Goal: Information Seeking & Learning: Learn about a topic

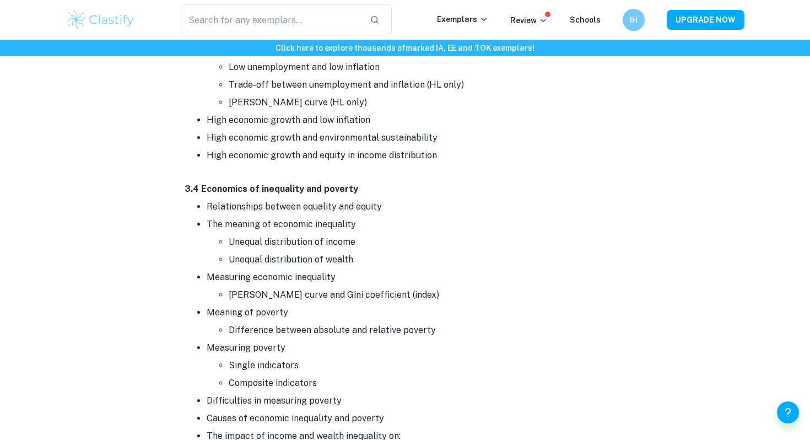
scroll to position [5969, 0]
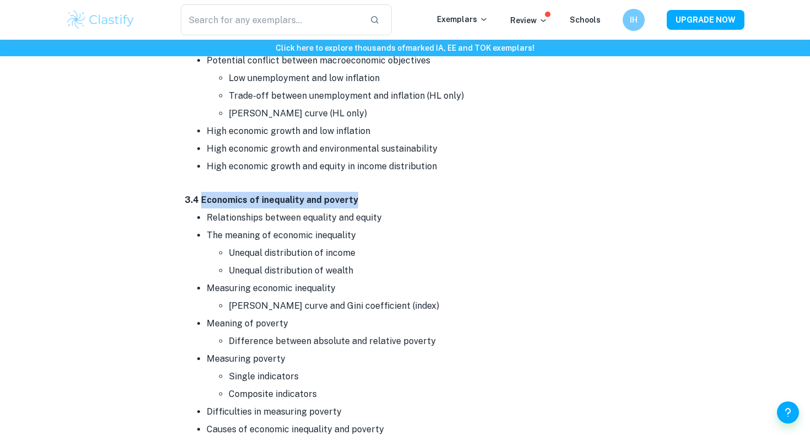
drag, startPoint x: 202, startPoint y: 160, endPoint x: 360, endPoint y: 166, distance: 158.3
click at [360, 192] on p "3.4 Economics of inequality and poverty" at bounding box center [405, 200] width 441 height 17
drag, startPoint x: 360, startPoint y: 166, endPoint x: 195, endPoint y: 161, distance: 165.4
click at [195, 192] on p "3.4 Economics of inequality and poverty" at bounding box center [405, 200] width 441 height 17
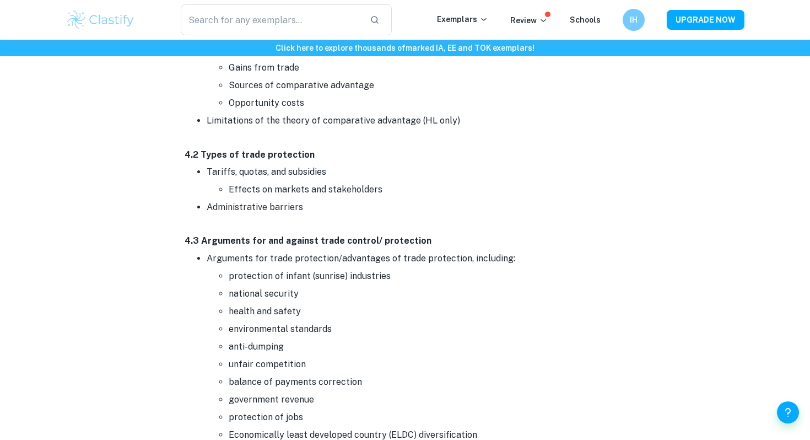
scroll to position [7290, 0]
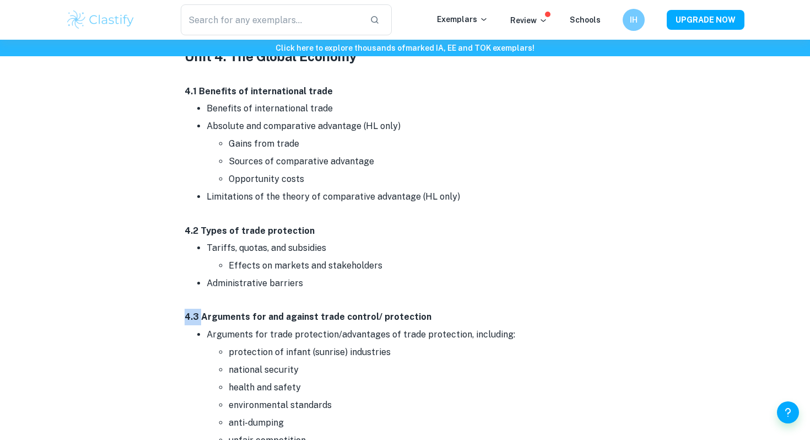
drag, startPoint x: 200, startPoint y: 278, endPoint x: 338, endPoint y: 262, distance: 138.6
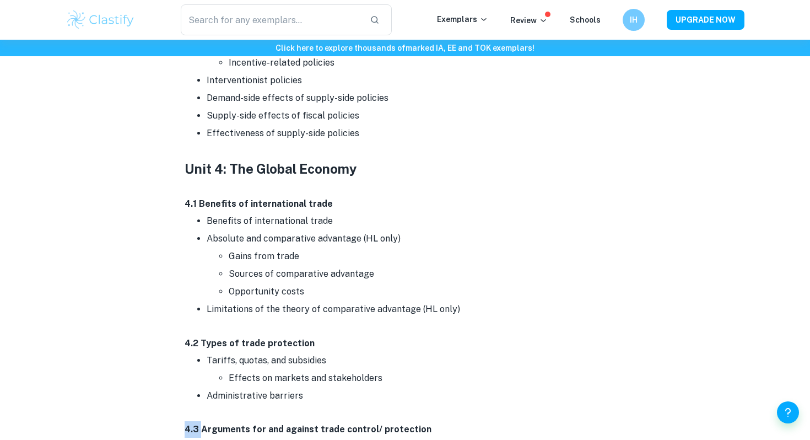
scroll to position [7178, 0]
click at [238, 282] on li "Opportunity costs" at bounding box center [427, 291] width 397 height 18
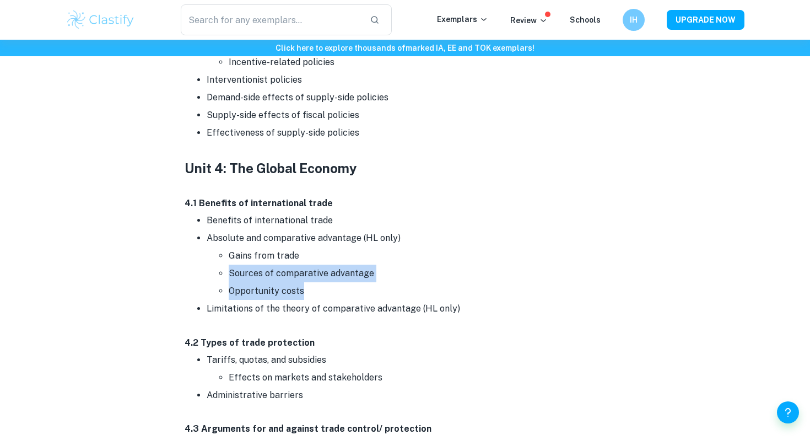
drag, startPoint x: 230, startPoint y: 240, endPoint x: 380, endPoint y: 256, distance: 150.7
click at [380, 256] on ul "Gains from trade Sources of comparative advantage Opportunity costs" at bounding box center [416, 273] width 419 height 53
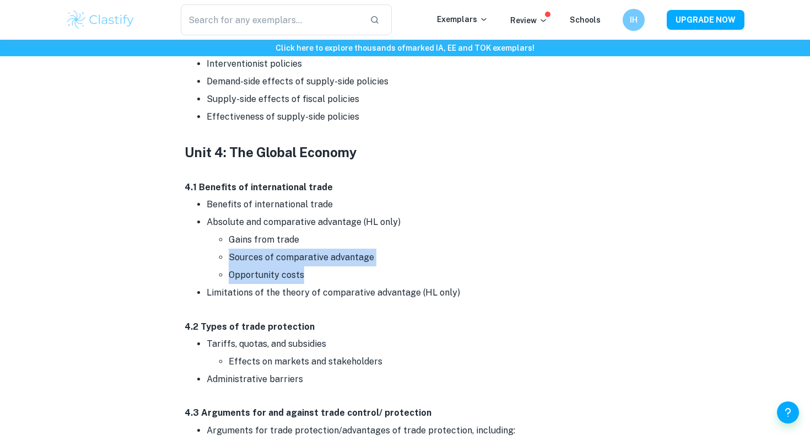
scroll to position [7200, 0]
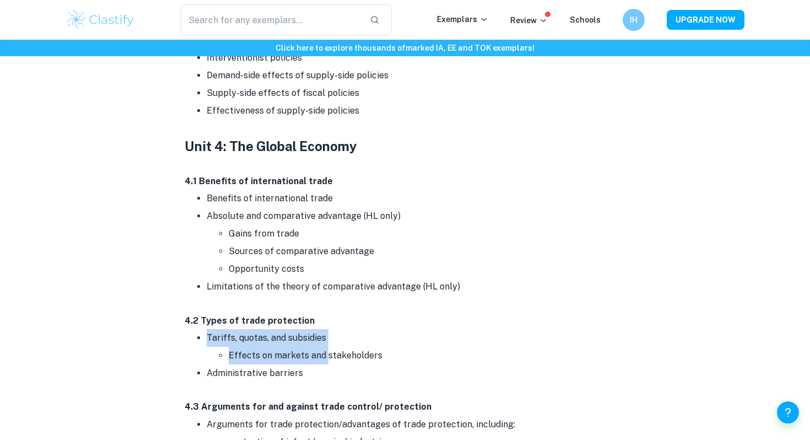
drag, startPoint x: 327, startPoint y: 291, endPoint x: 326, endPoint y: 329, distance: 38.0
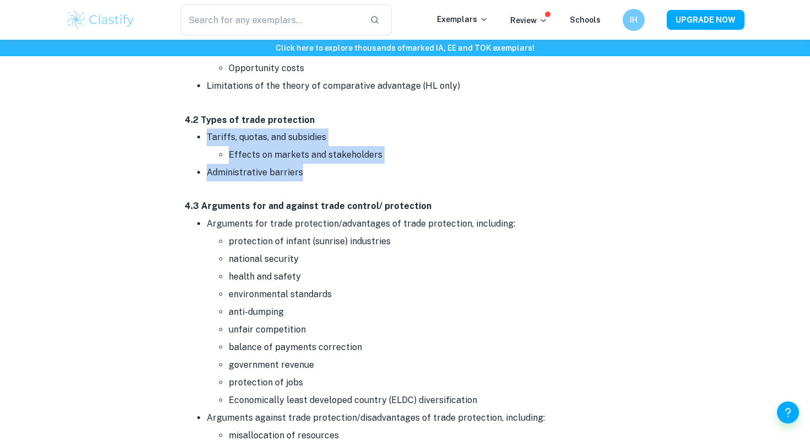
scroll to position [7529, 0]
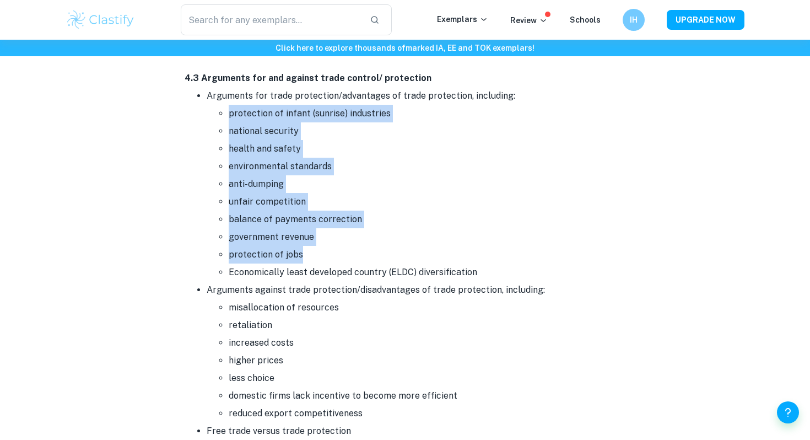
drag, startPoint x: 481, startPoint y: 227, endPoint x: 185, endPoint y: 69, distance: 335.5
click at [185, 87] on ul "Arguments for trade protection/advantages of trade protection, including: prote…" at bounding box center [405, 263] width 441 height 353
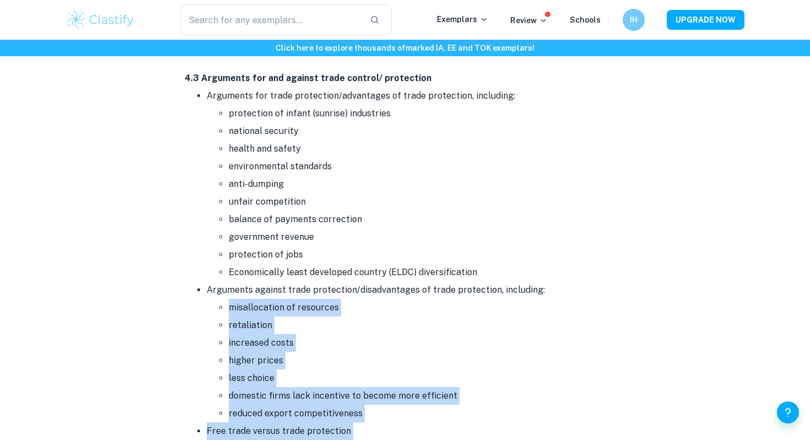
drag, startPoint x: 230, startPoint y: 278, endPoint x: 409, endPoint y: 391, distance: 211.6
click at [409, 391] on ul "Arguments for trade protection/advantages of trade protection, including: prote…" at bounding box center [405, 263] width 441 height 353
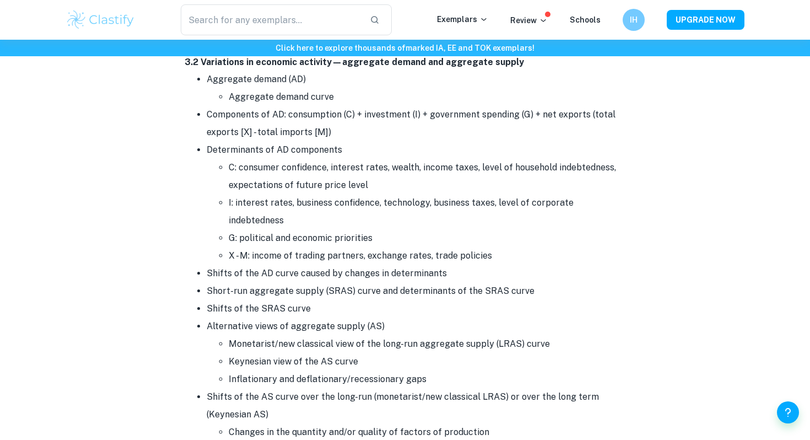
scroll to position [190, 0]
